Goal: Information Seeking & Learning: Learn about a topic

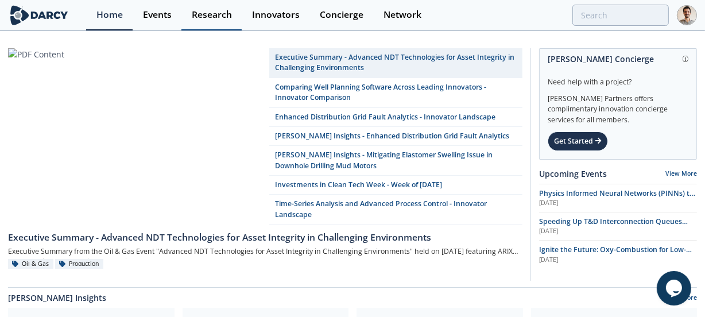
click at [230, 18] on div "Research" at bounding box center [212, 14] width 40 height 9
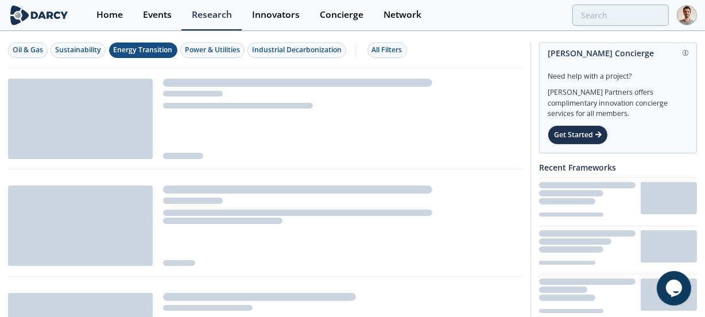
click at [138, 46] on div "Energy Transition" at bounding box center [143, 50] width 59 height 10
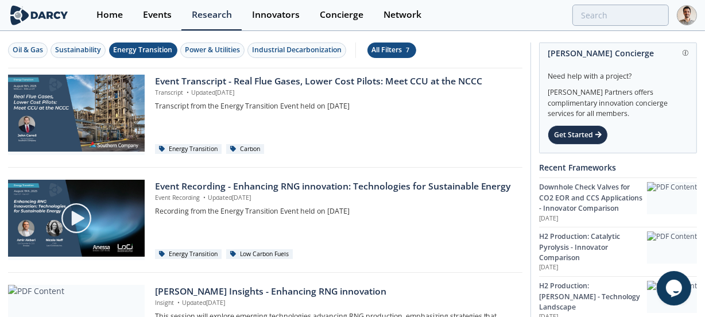
click at [388, 51] on div "All Filters 7" at bounding box center [392, 50] width 40 height 10
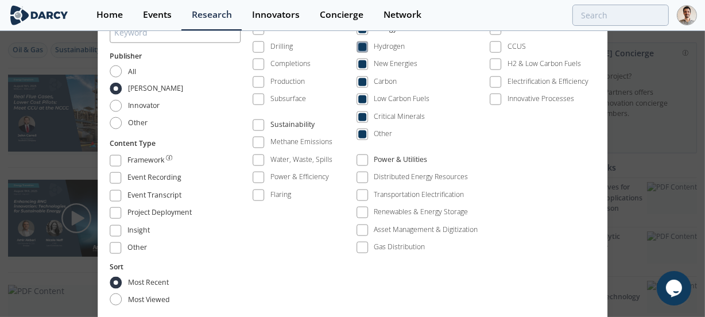
click at [392, 48] on div "Hydrogen" at bounding box center [389, 46] width 31 height 10
click at [390, 82] on div "Carbon" at bounding box center [385, 81] width 23 height 10
click at [389, 97] on div "Low Carbon Fuels" at bounding box center [402, 99] width 56 height 10
click at [389, 121] on div "Critical Minerals" at bounding box center [399, 116] width 51 height 10
click at [385, 131] on div "Other" at bounding box center [383, 134] width 18 height 10
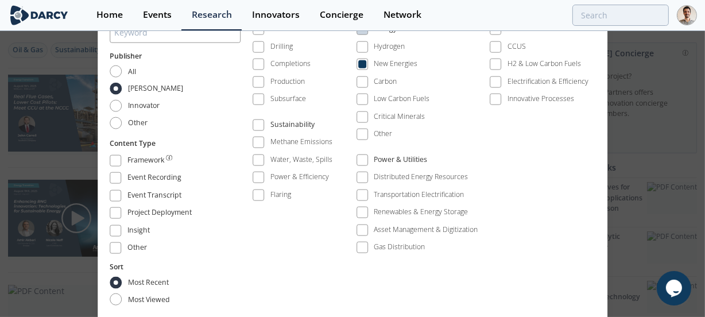
click at [648, 142] on div "All Filters Keyword Publisher All Darcy Innovator Other Content Type Framework …" at bounding box center [352, 158] width 705 height 317
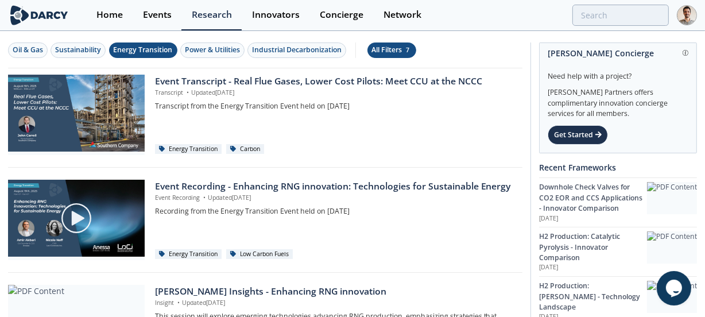
click at [400, 54] on div "All Filters 7" at bounding box center [392, 50] width 40 height 10
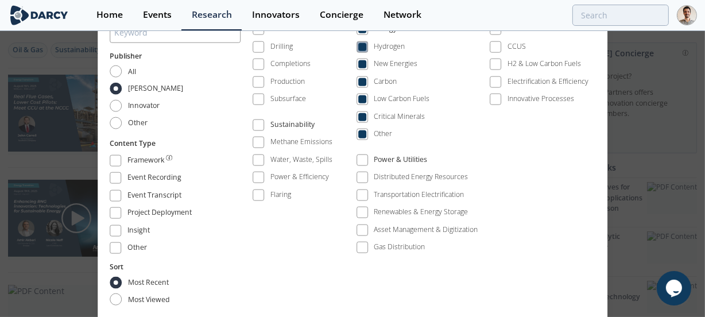
click at [393, 49] on div "Hydrogen" at bounding box center [389, 46] width 31 height 10
click at [392, 67] on div "New Energies" at bounding box center [396, 64] width 44 height 10
click at [388, 66] on div "New Energies" at bounding box center [396, 64] width 44 height 10
drag, startPoint x: 384, startPoint y: 82, endPoint x: 385, endPoint y: 93, distance: 10.9
click at [384, 83] on div "Carbon" at bounding box center [385, 81] width 23 height 10
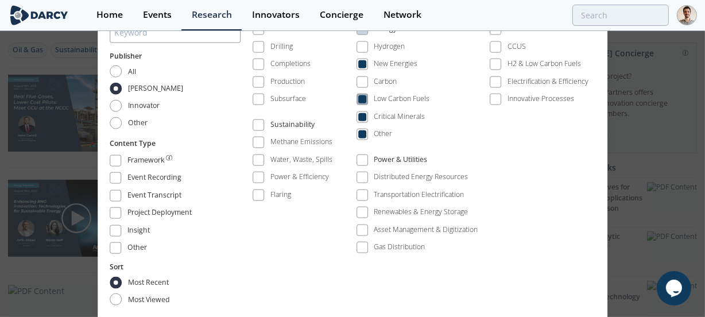
drag, startPoint x: 385, startPoint y: 94, endPoint x: 385, endPoint y: 103, distance: 9.2
click at [385, 95] on div "Low Carbon Fuels" at bounding box center [402, 99] width 56 height 10
click at [385, 115] on div "Critical Minerals" at bounding box center [399, 116] width 51 height 10
drag, startPoint x: 385, startPoint y: 131, endPoint x: 384, endPoint y: 139, distance: 7.5
click at [384, 133] on div "Other" at bounding box center [383, 134] width 18 height 10
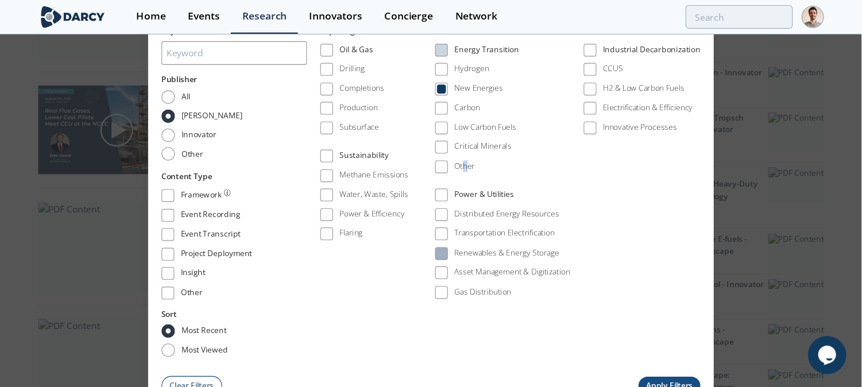
scroll to position [313, 0]
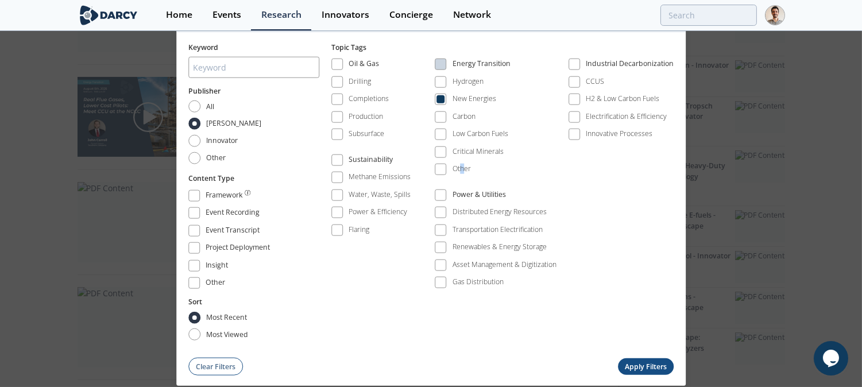
click at [657, 316] on button "Apply Filters" at bounding box center [646, 366] width 56 height 17
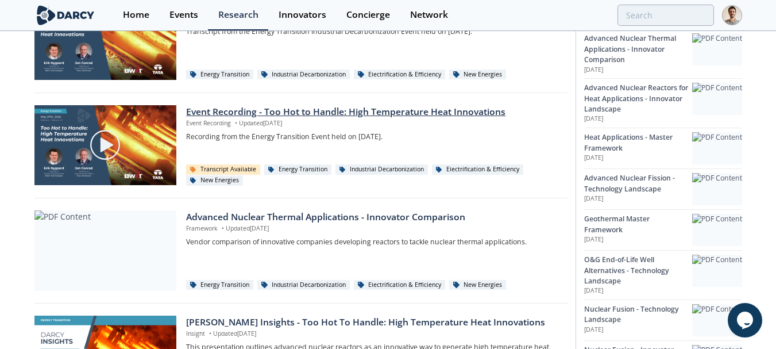
scroll to position [574, 0]
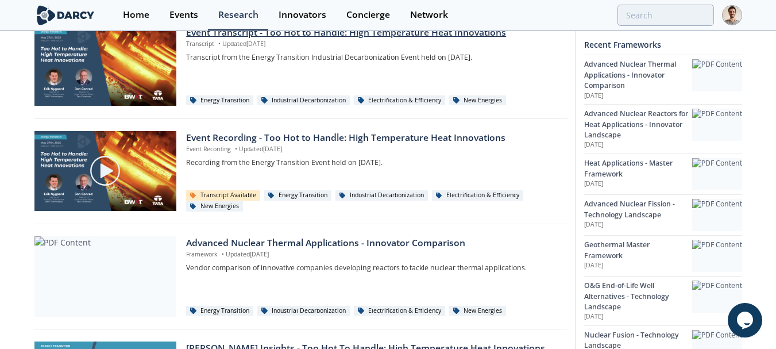
click at [162, 71] on img at bounding box center [105, 66] width 142 height 80
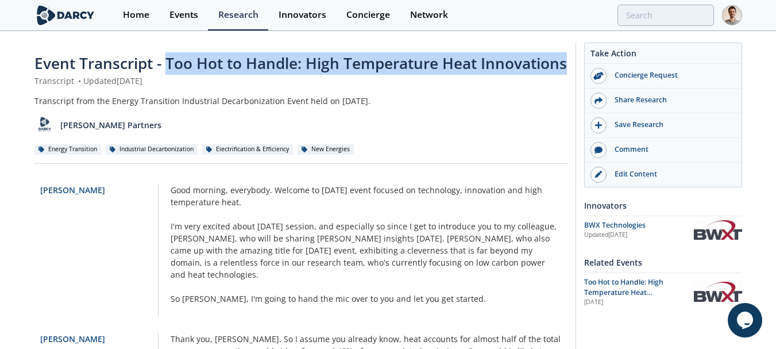
drag, startPoint x: 169, startPoint y: 63, endPoint x: 172, endPoint y: 84, distance: 20.9
click at [172, 75] on div "Event Transcript - Too Hot to Handle: High Temperature Heat Innovations" at bounding box center [300, 63] width 533 height 22
copy span "Too Hot to Handle: High Temperature Heat Innovations"
click at [617, 281] on span "Too Hot to Handle: High Temperature Heat Innovations" at bounding box center [623, 291] width 79 height 31
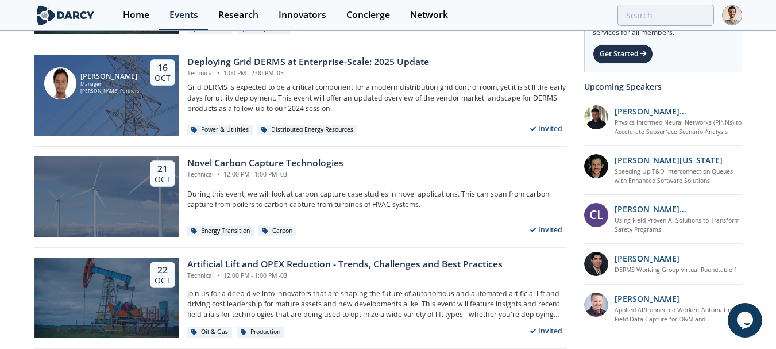
scroll to position [2318, 0]
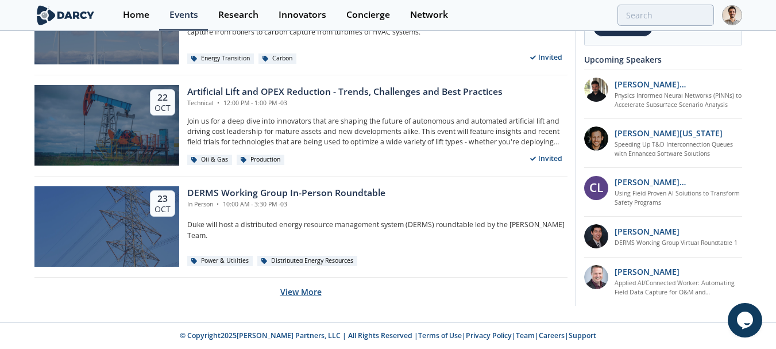
click at [285, 293] on button "View More" at bounding box center [300, 291] width 41 height 28
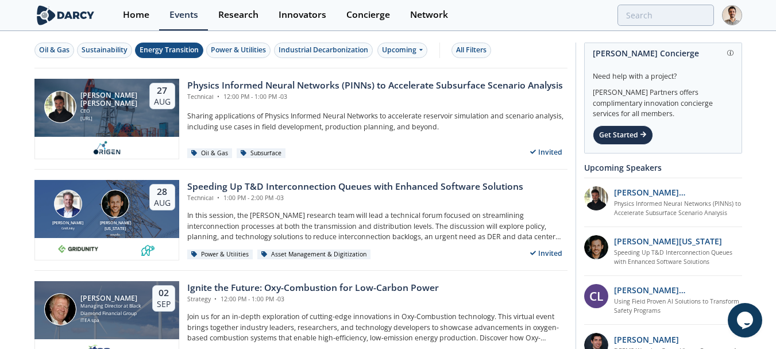
click at [160, 46] on div "Energy Transition" at bounding box center [169, 50] width 59 height 10
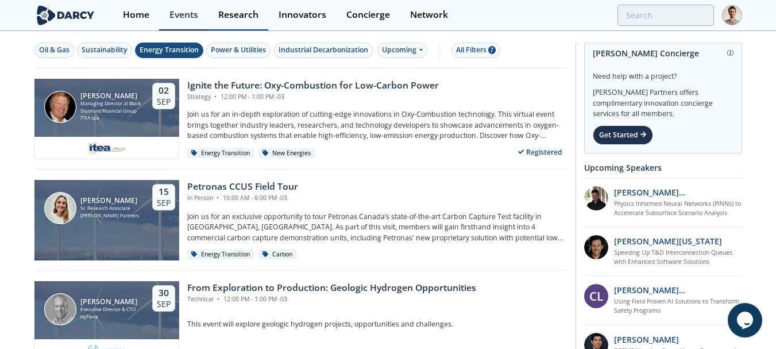
click at [236, 16] on div "Research" at bounding box center [238, 14] width 40 height 9
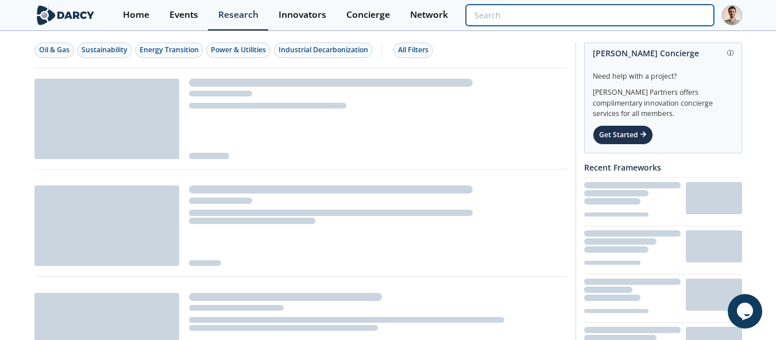
click at [665, 20] on input "search" at bounding box center [589, 15] width 247 height 21
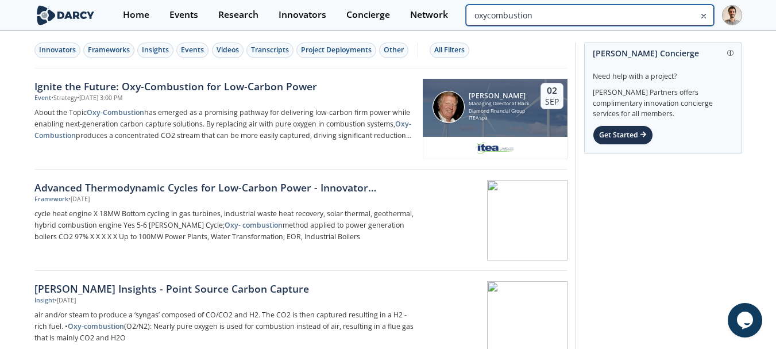
drag, startPoint x: 688, startPoint y: 11, endPoint x: 684, endPoint y: 15, distance: 6.1
click at [688, 11] on input "oxycombustion" at bounding box center [589, 15] width 247 height 21
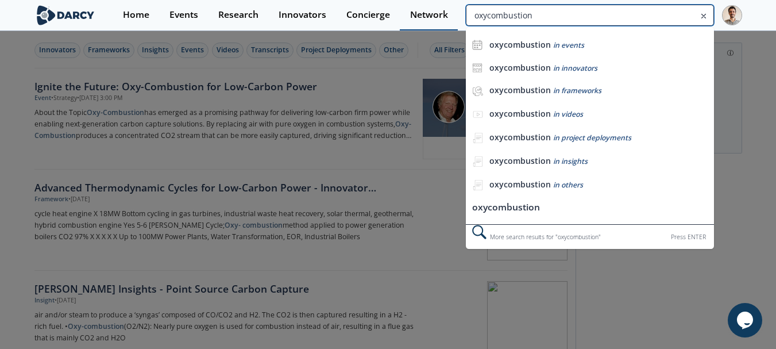
drag, startPoint x: 488, startPoint y: 17, endPoint x: 452, endPoint y: 19, distance: 35.6
click at [452, 19] on div "Home Events Research Innovators Concierge Network oxycombustion oxycombustion i…" at bounding box center [427, 15] width 629 height 30
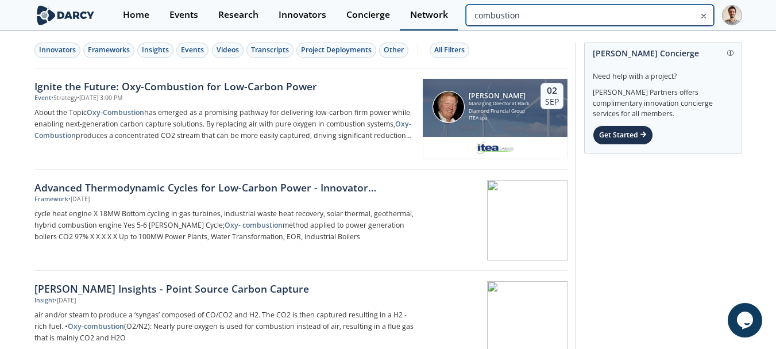
type input "combustion"
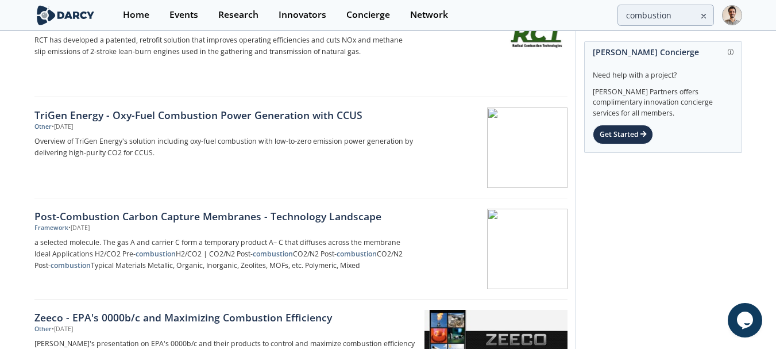
scroll to position [632, 0]
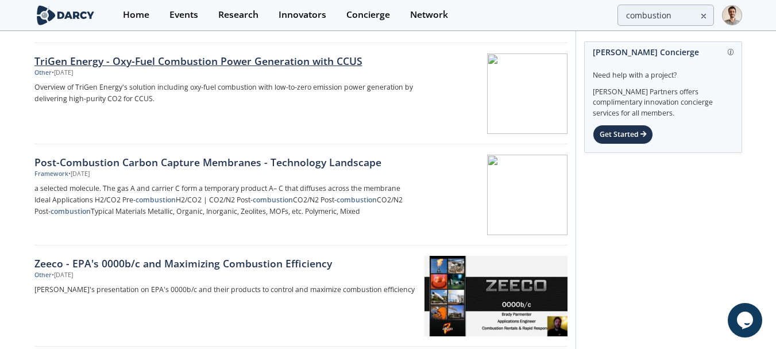
click at [307, 70] on div "Other • Feb 25, 2025" at bounding box center [224, 72] width 380 height 9
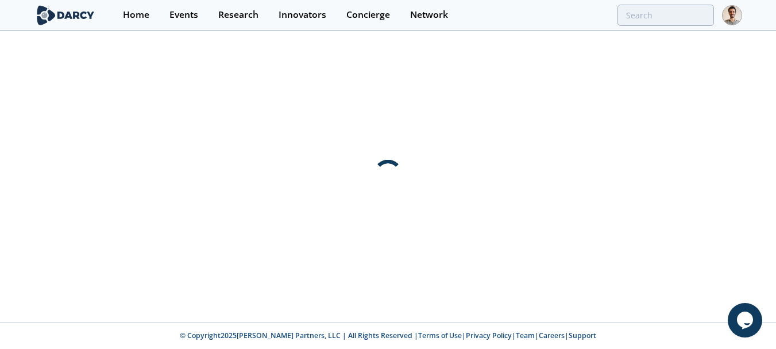
scroll to position [0, 0]
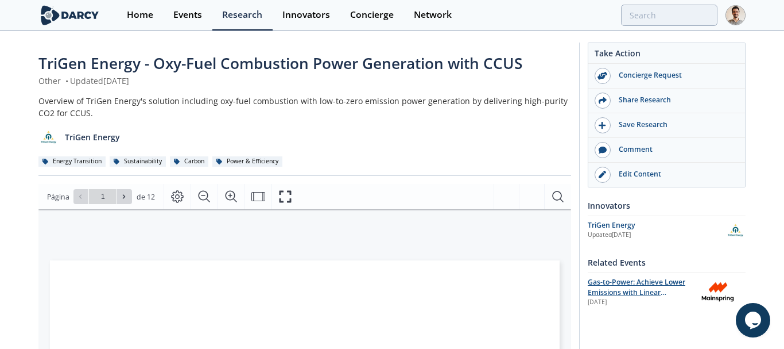
click at [620, 291] on span "Gas-to-Power: Achieve Lower Emissions with Linear Generators & Oxy-Fuel Systems" at bounding box center [637, 297] width 98 height 41
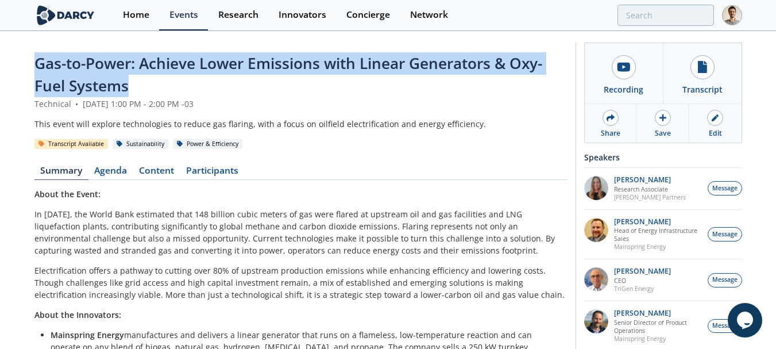
drag, startPoint x: 139, startPoint y: 90, endPoint x: 15, endPoint y: 68, distance: 125.9
click at [15, 68] on div "Gas-to-Power: Achieve Lower Emissions with Linear Generators & Oxy-Fuel Systems…" at bounding box center [388, 302] width 776 height 541
copy span "Gas-to-Power: Achieve Lower Emissions with Linear Generators & Oxy-Fuel Systems"
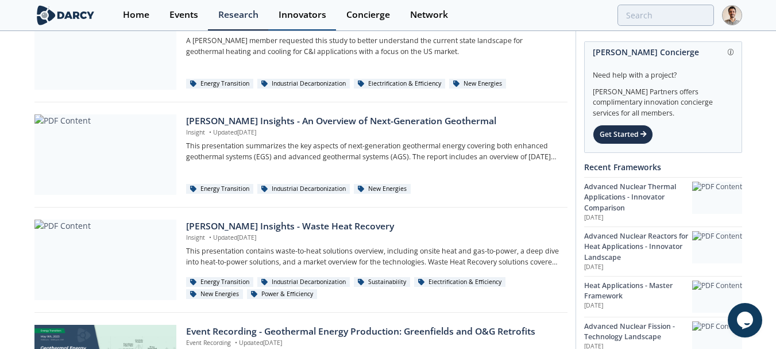
scroll to position [57, 0]
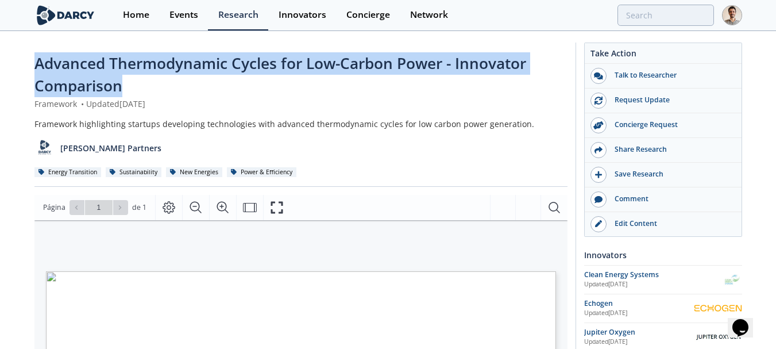
drag, startPoint x: 93, startPoint y: 82, endPoint x: 24, endPoint y: 57, distance: 73.5
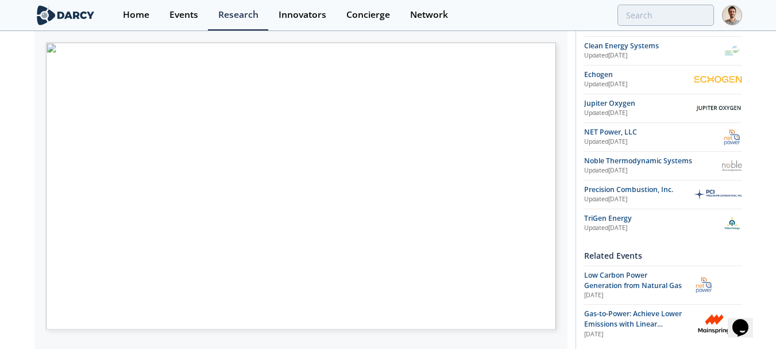
scroll to position [230, 0]
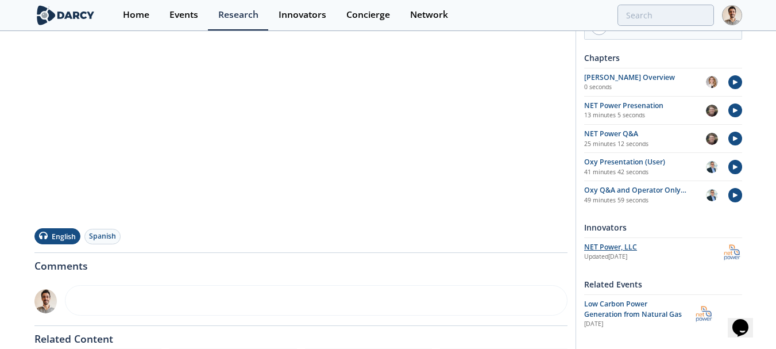
scroll to position [287, 0]
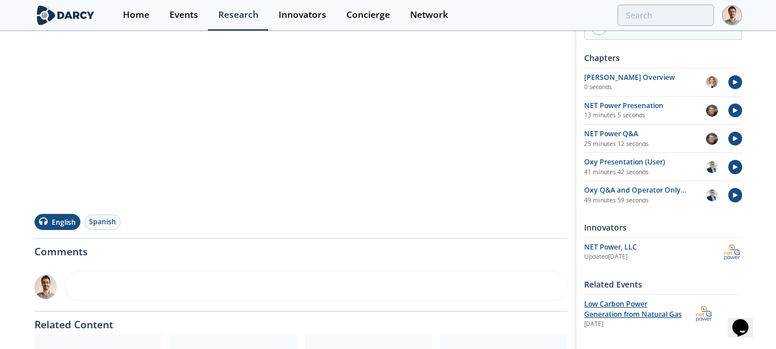
click at [628, 307] on span "Low Carbon Power Generation from Natural Gas" at bounding box center [633, 309] width 98 height 20
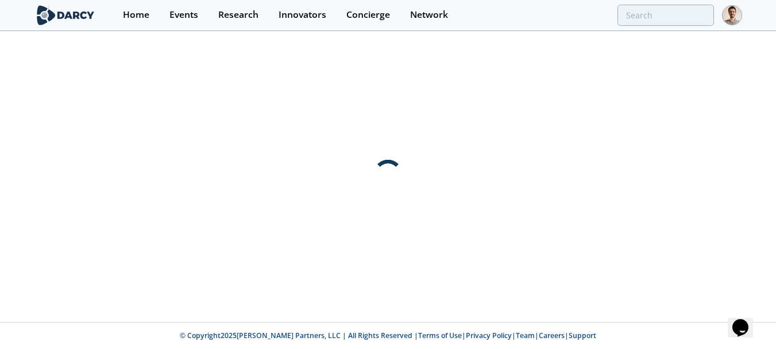
scroll to position [0, 0]
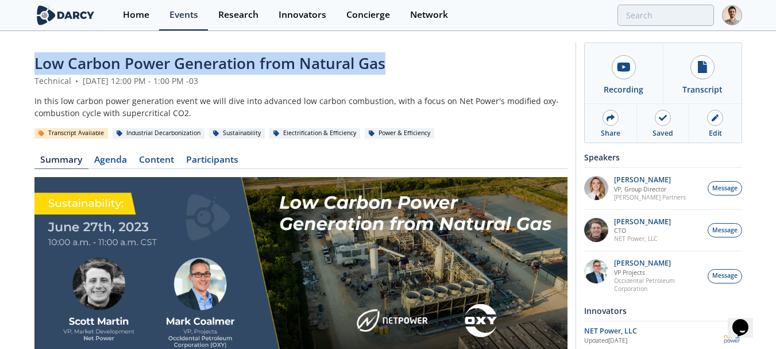
drag, startPoint x: 399, startPoint y: 63, endPoint x: 31, endPoint y: 74, distance: 368.2
copy span "Low Carbon Power Generation from Natural Gas"
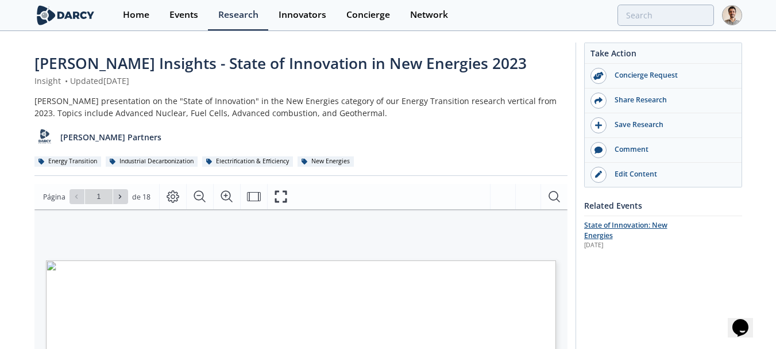
click at [612, 228] on span "State of Innovation: New Energies" at bounding box center [625, 230] width 83 height 20
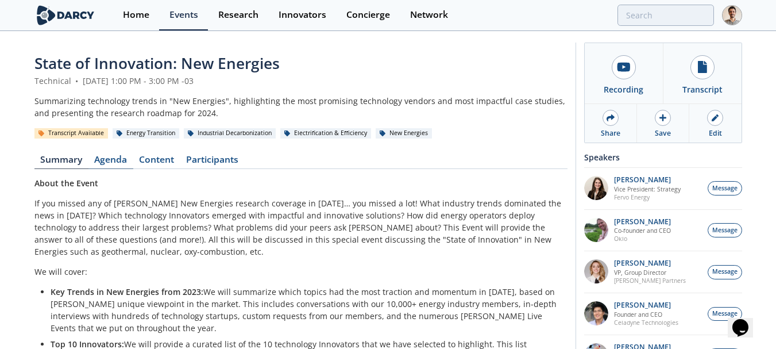
click at [100, 164] on link "Agenda" at bounding box center [110, 162] width 45 height 14
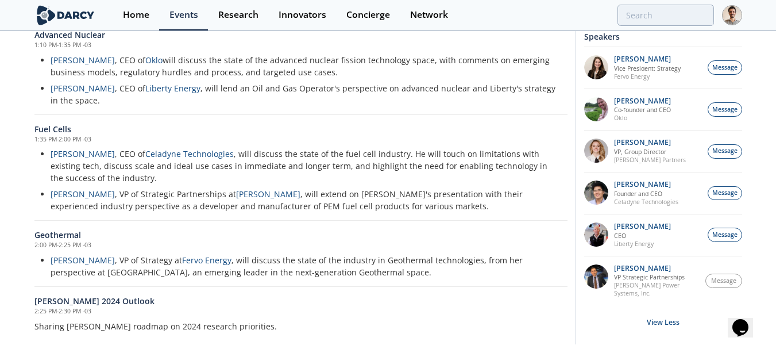
scroll to position [230, 0]
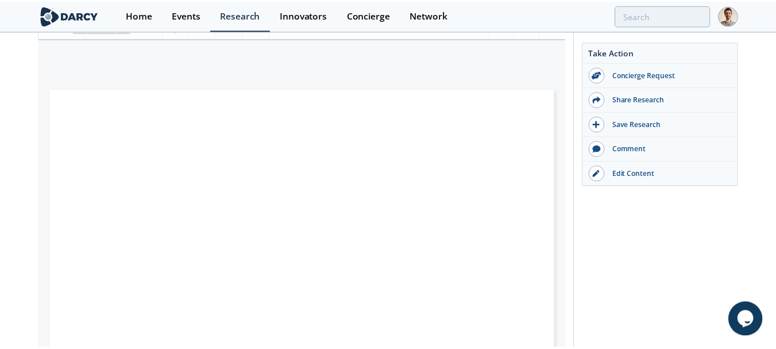
scroll to position [172, 0]
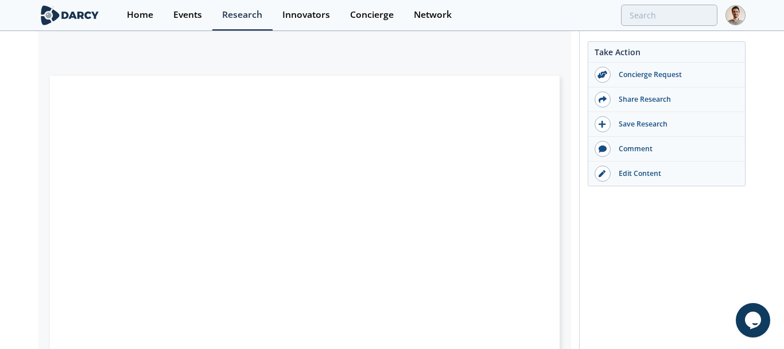
type input "3"
type input "5"
type input "6"
type input "7"
type input "8"
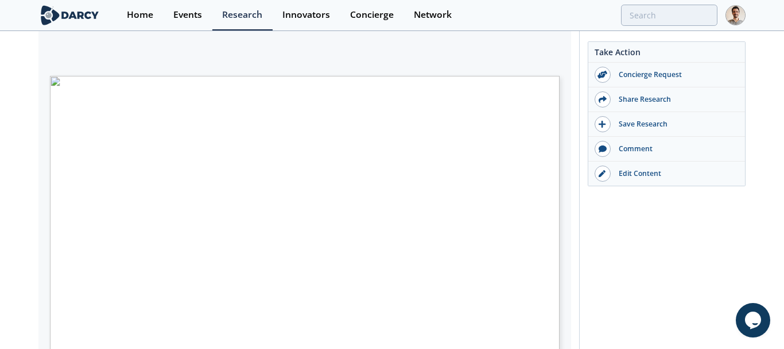
type input "10"
